Goal: Check status

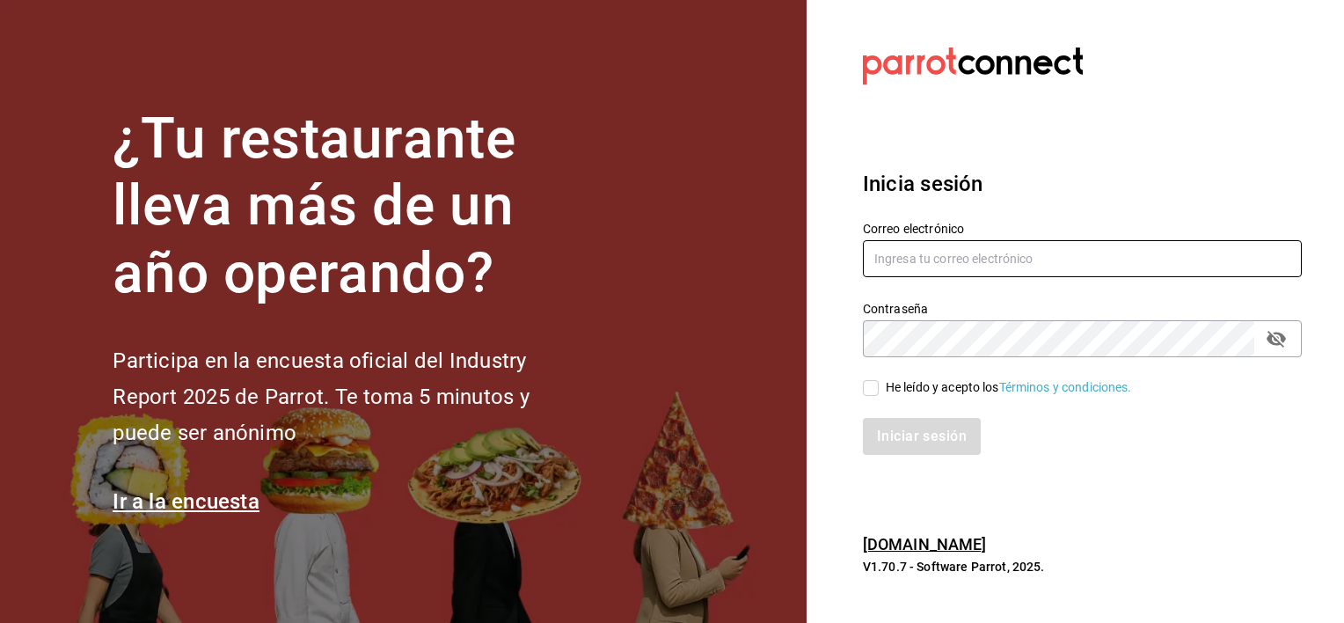
type input "[EMAIL_ADDRESS][DOMAIN_NAME]"
click at [866, 387] on input "He leído y acepto los Términos y condiciones." at bounding box center [871, 388] width 16 height 16
checkbox input "true"
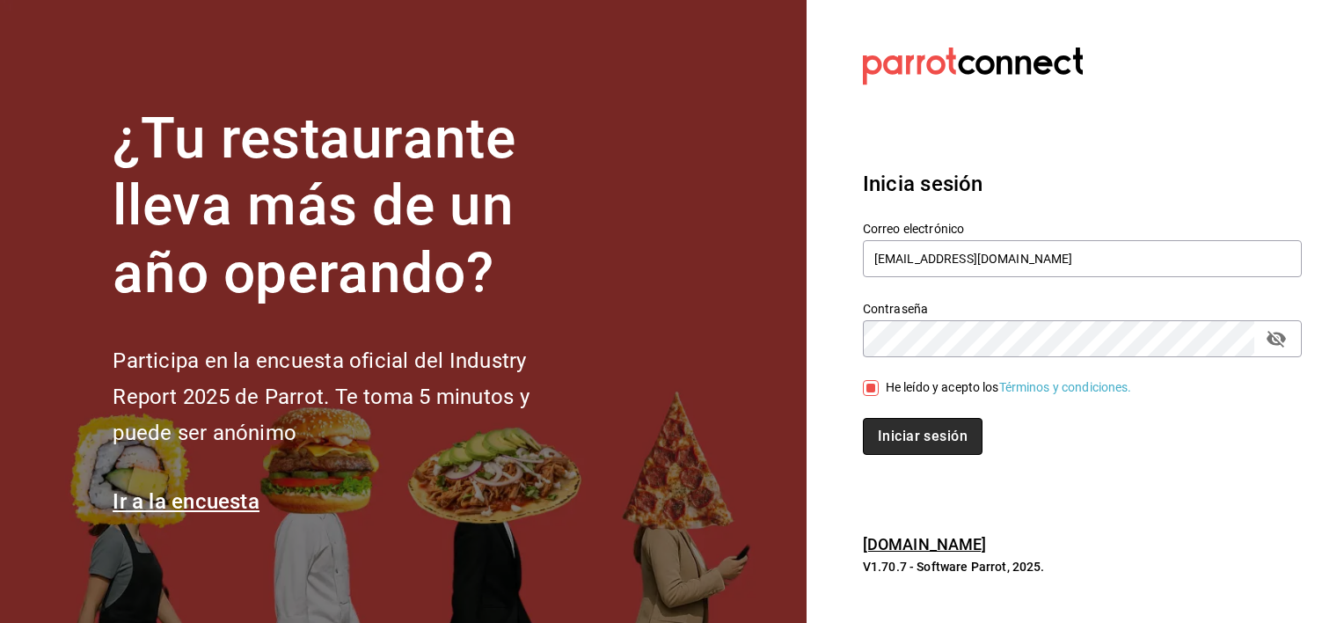
click at [894, 442] on button "Iniciar sesión" at bounding box center [923, 436] width 120 height 37
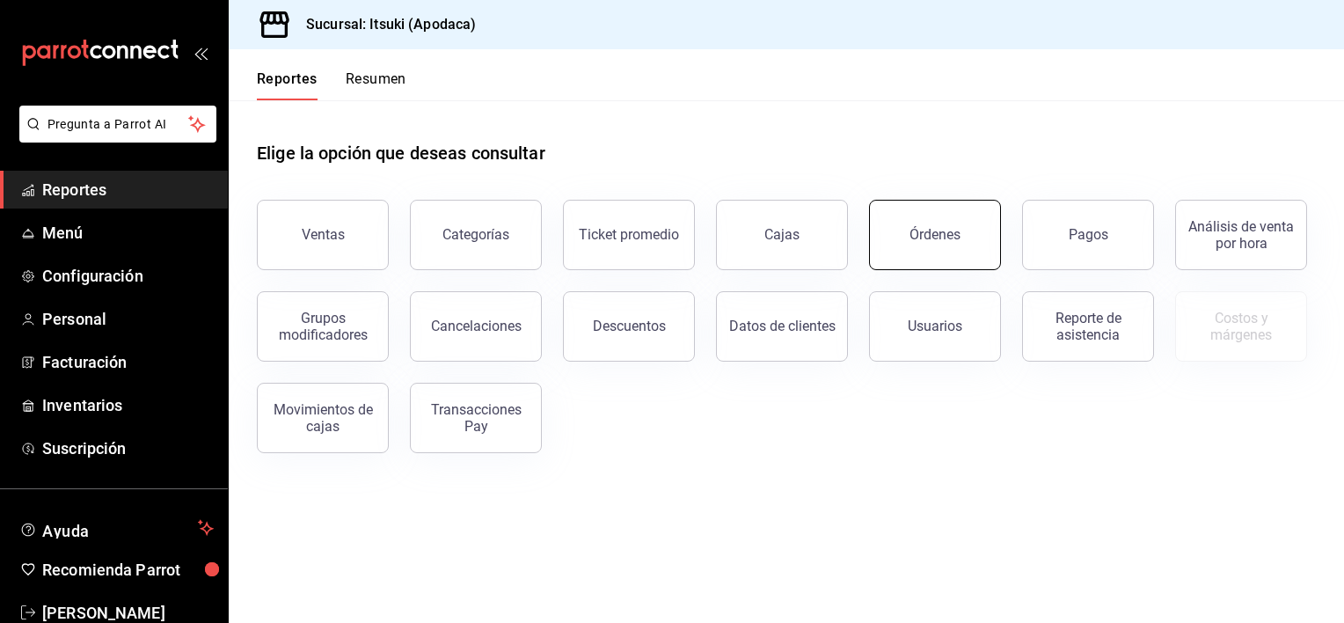
click at [918, 242] on div "Órdenes" at bounding box center [934, 234] width 51 height 17
